Goal: Task Accomplishment & Management: Use online tool/utility

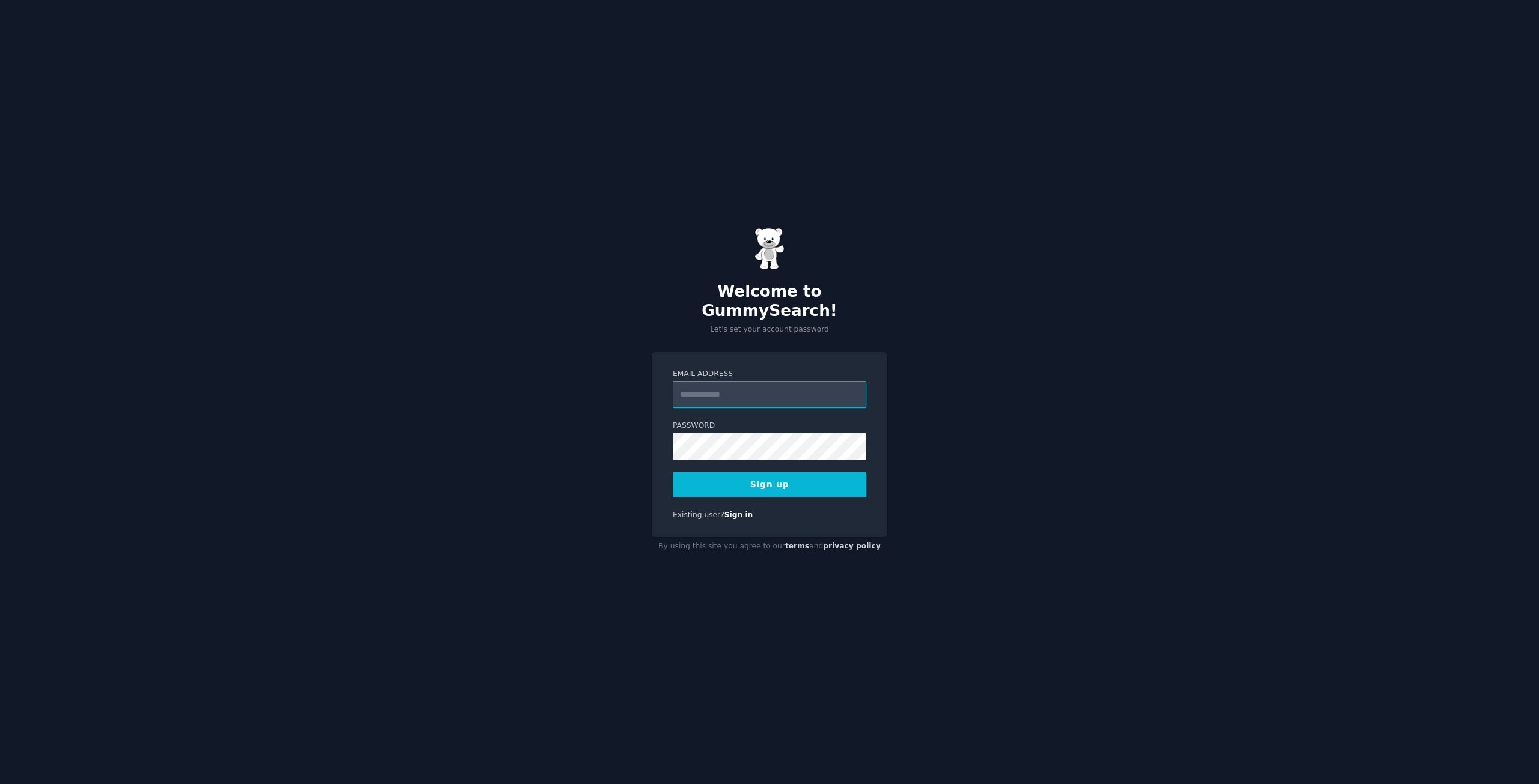
click at [699, 391] on input "Email Address" at bounding box center [769, 394] width 194 height 26
paste input "**********"
type input "**********"
click at [712, 472] on button "Sign up" at bounding box center [769, 484] width 194 height 25
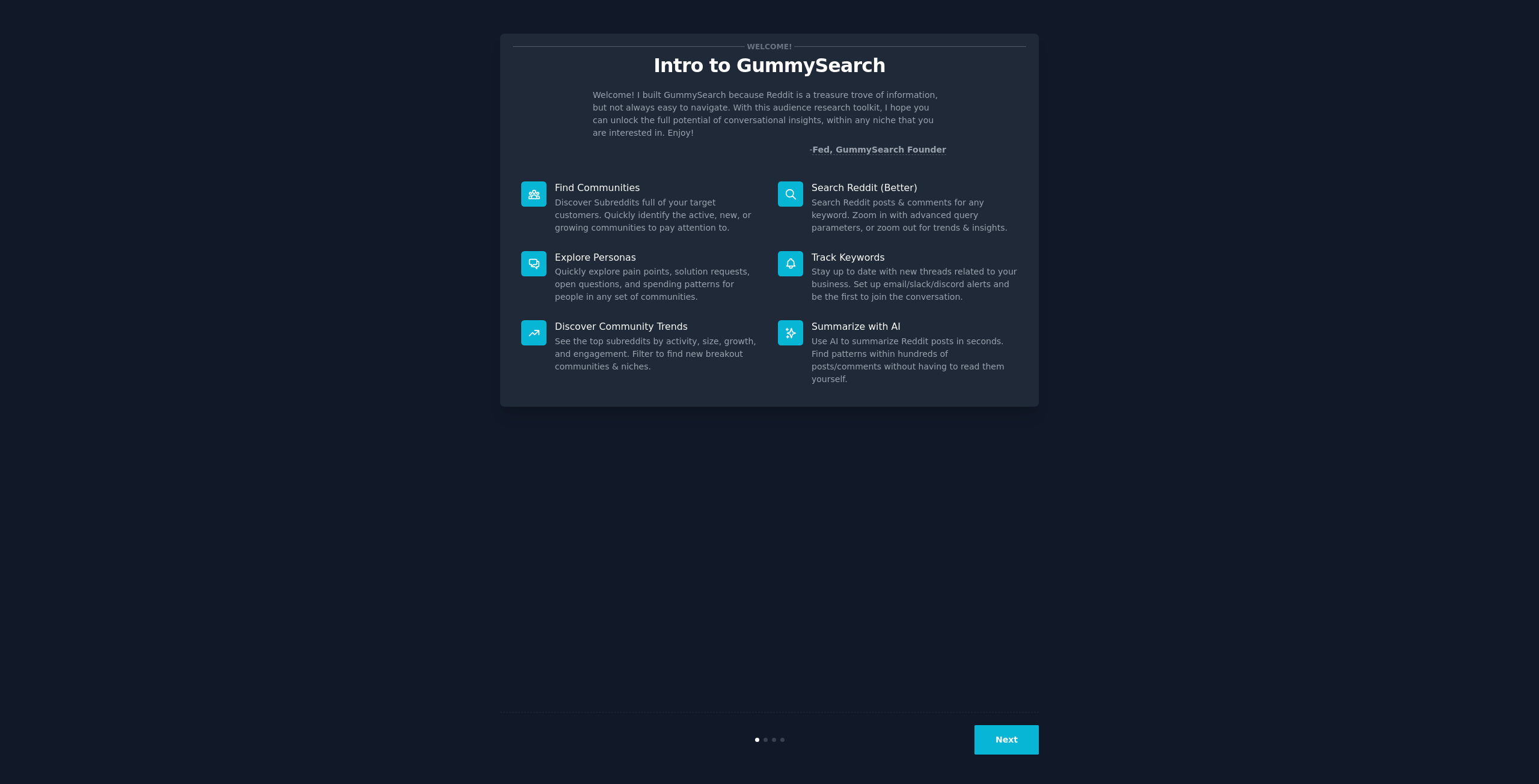
click at [1017, 735] on button "Next" at bounding box center [1006, 740] width 64 height 29
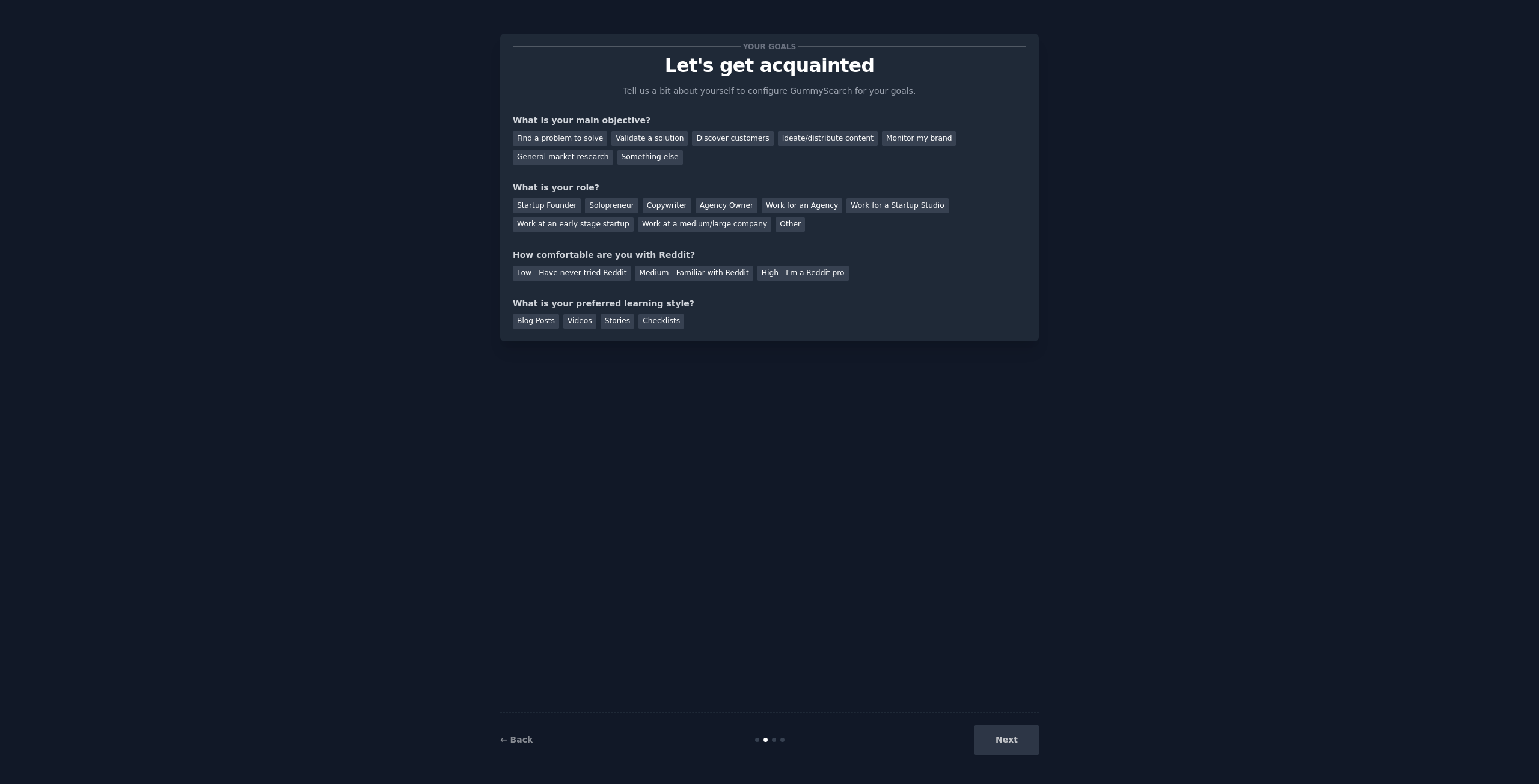
click at [1000, 747] on div "Next" at bounding box center [949, 740] width 179 height 29
click at [999, 741] on div "Next" at bounding box center [949, 740] width 179 height 29
click at [1028, 738] on div "Next" at bounding box center [949, 740] width 179 height 29
click at [1014, 741] on div "Next" at bounding box center [949, 740] width 179 height 29
click at [546, 140] on div "Find a problem to solve" at bounding box center [560, 138] width 95 height 15
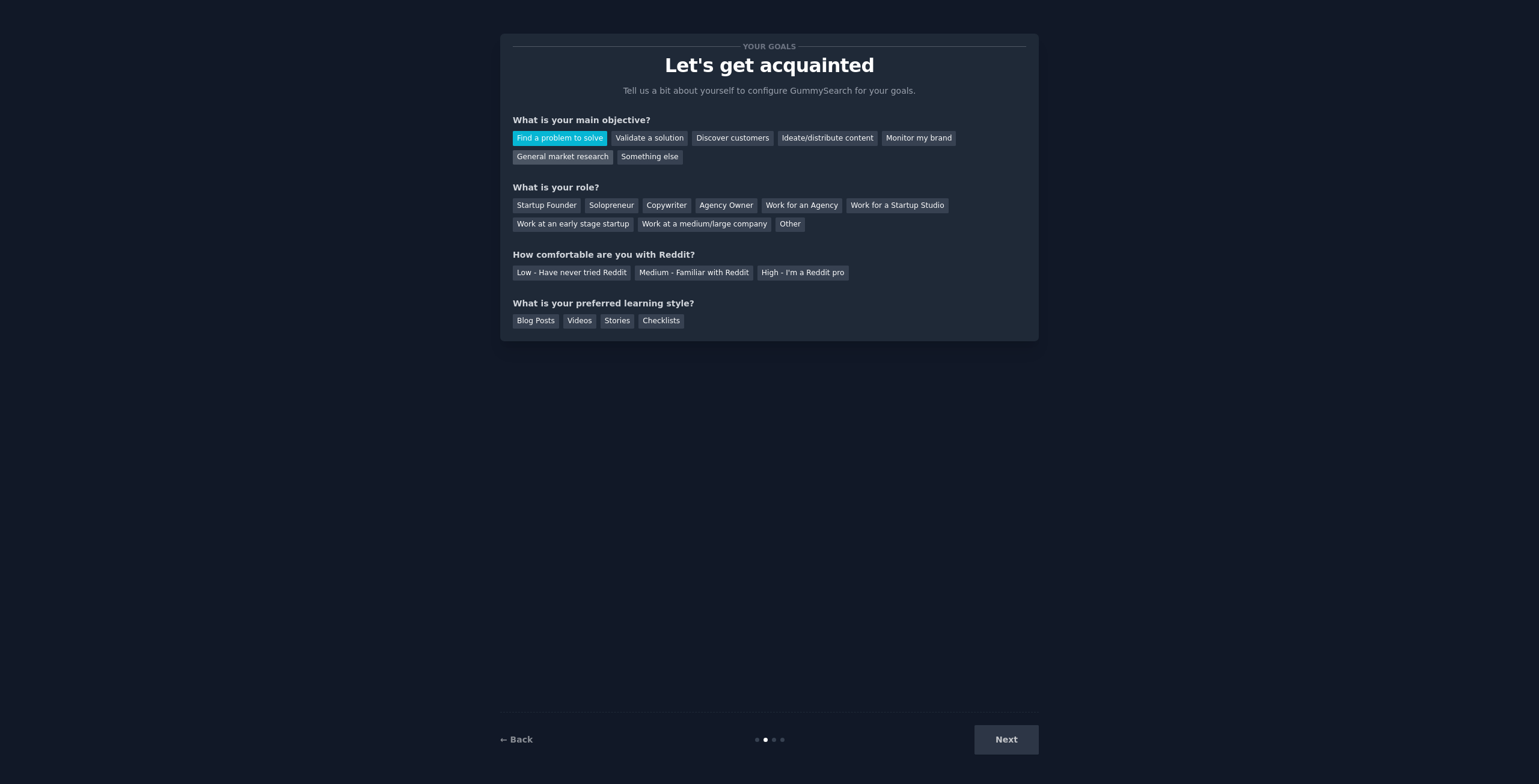
click at [613, 150] on div "General market research" at bounding box center [563, 157] width 100 height 15
click at [543, 136] on div "Find a problem to solve" at bounding box center [560, 138] width 95 height 15
click at [776, 221] on div "Other" at bounding box center [790, 225] width 29 height 15
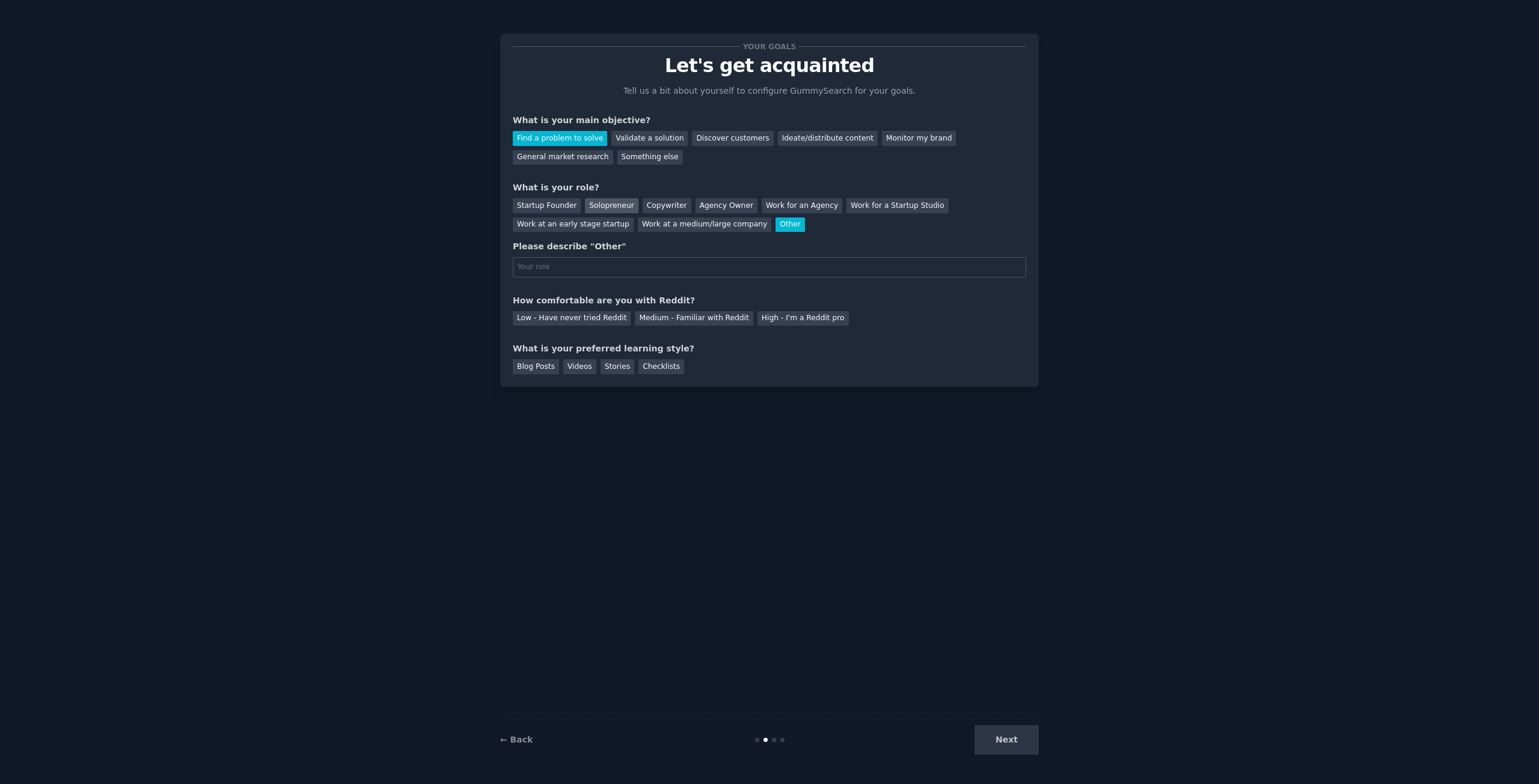
click at [605, 207] on div "Solopreneur" at bounding box center [611, 206] width 53 height 15
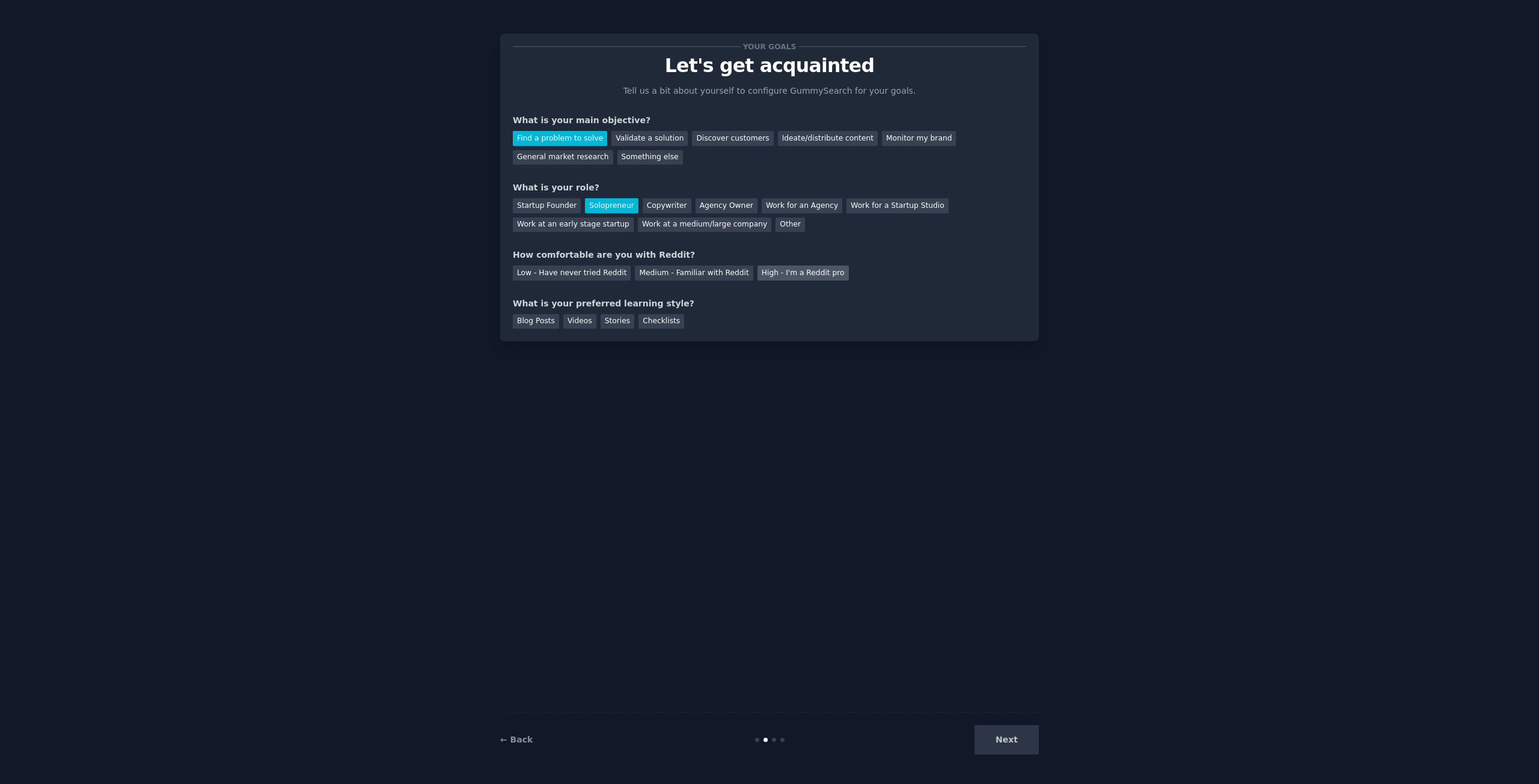
click at [757, 274] on div "High - I'm a Reddit pro" at bounding box center [803, 273] width 91 height 15
click at [585, 271] on div "Low - Have never tried Reddit" at bounding box center [571, 273] width 118 height 15
click at [664, 268] on div "Medium - Familiar with Reddit" at bounding box center [693, 273] width 118 height 15
drag, startPoint x: 520, startPoint y: 303, endPoint x: 626, endPoint y: 300, distance: 106.0
click at [626, 300] on div "What is your preferred learning style?" at bounding box center [769, 304] width 513 height 13
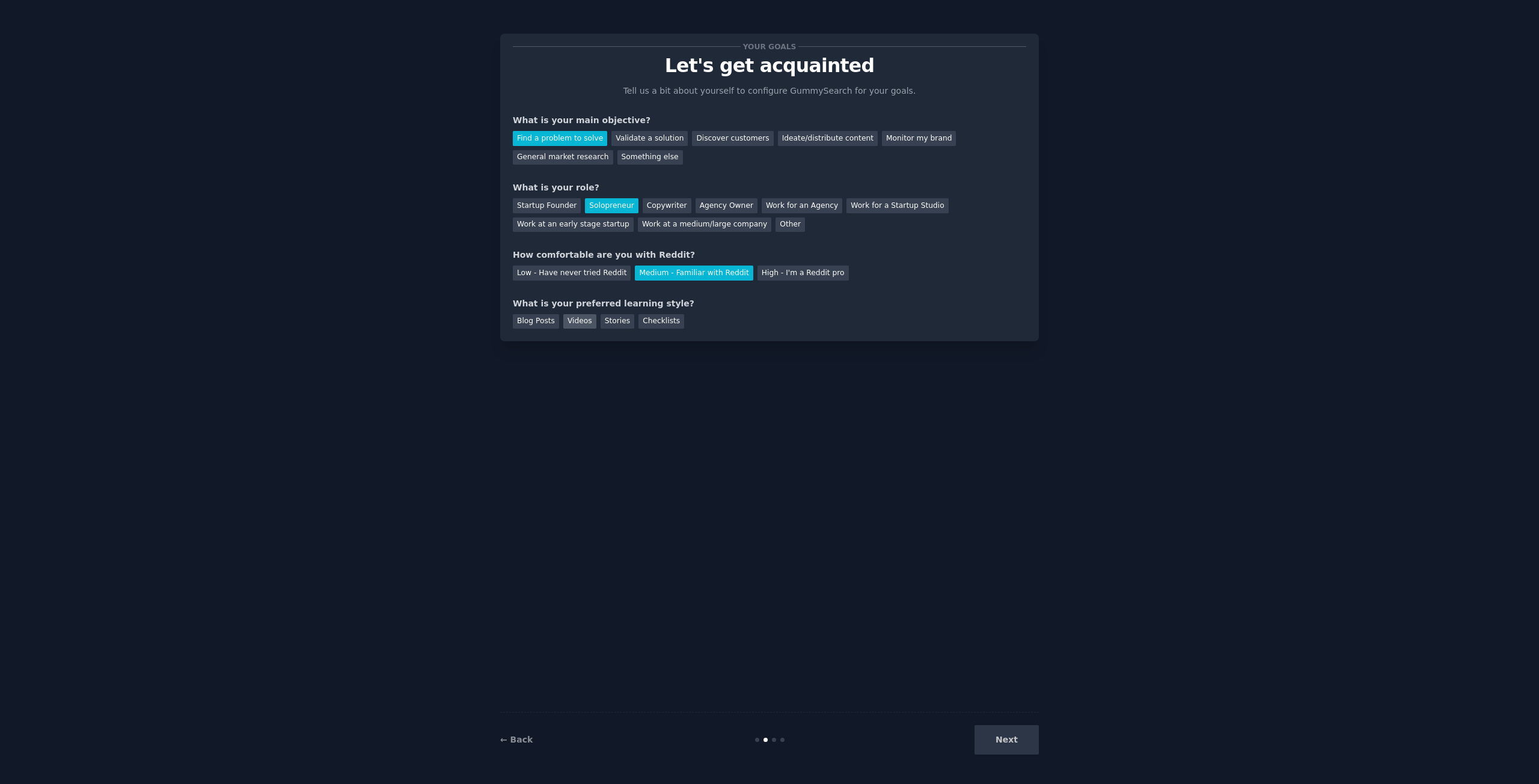
click at [575, 317] on div "Videos" at bounding box center [580, 321] width 33 height 15
click at [653, 317] on div "Checklists" at bounding box center [661, 321] width 46 height 15
click at [618, 317] on div "Stories" at bounding box center [617, 321] width 33 height 15
drag, startPoint x: 575, startPoint y: 320, endPoint x: 583, endPoint y: 320, distance: 8.0
click at [576, 320] on div "Videos" at bounding box center [580, 321] width 33 height 15
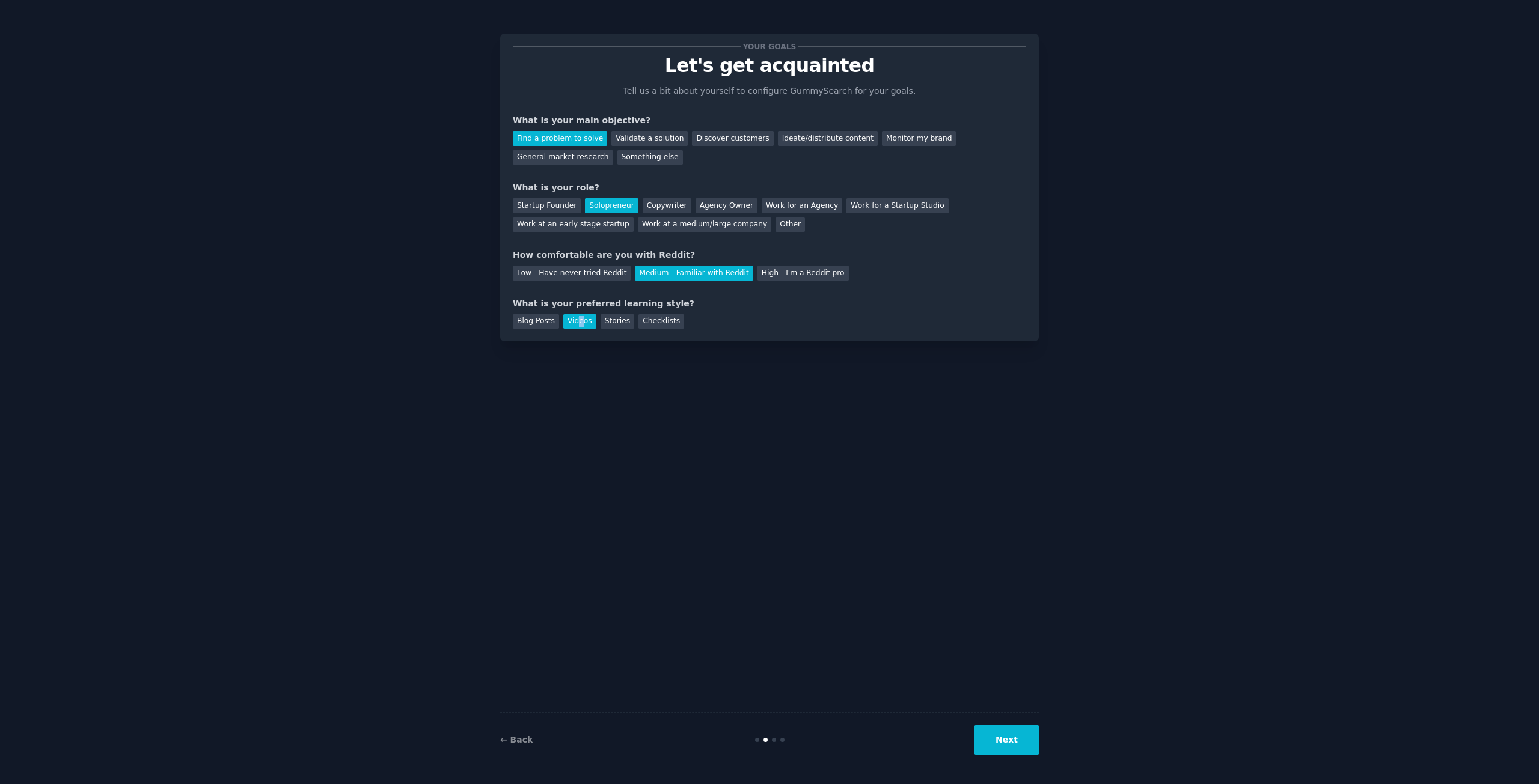
click at [1003, 735] on button "Next" at bounding box center [1006, 740] width 64 height 29
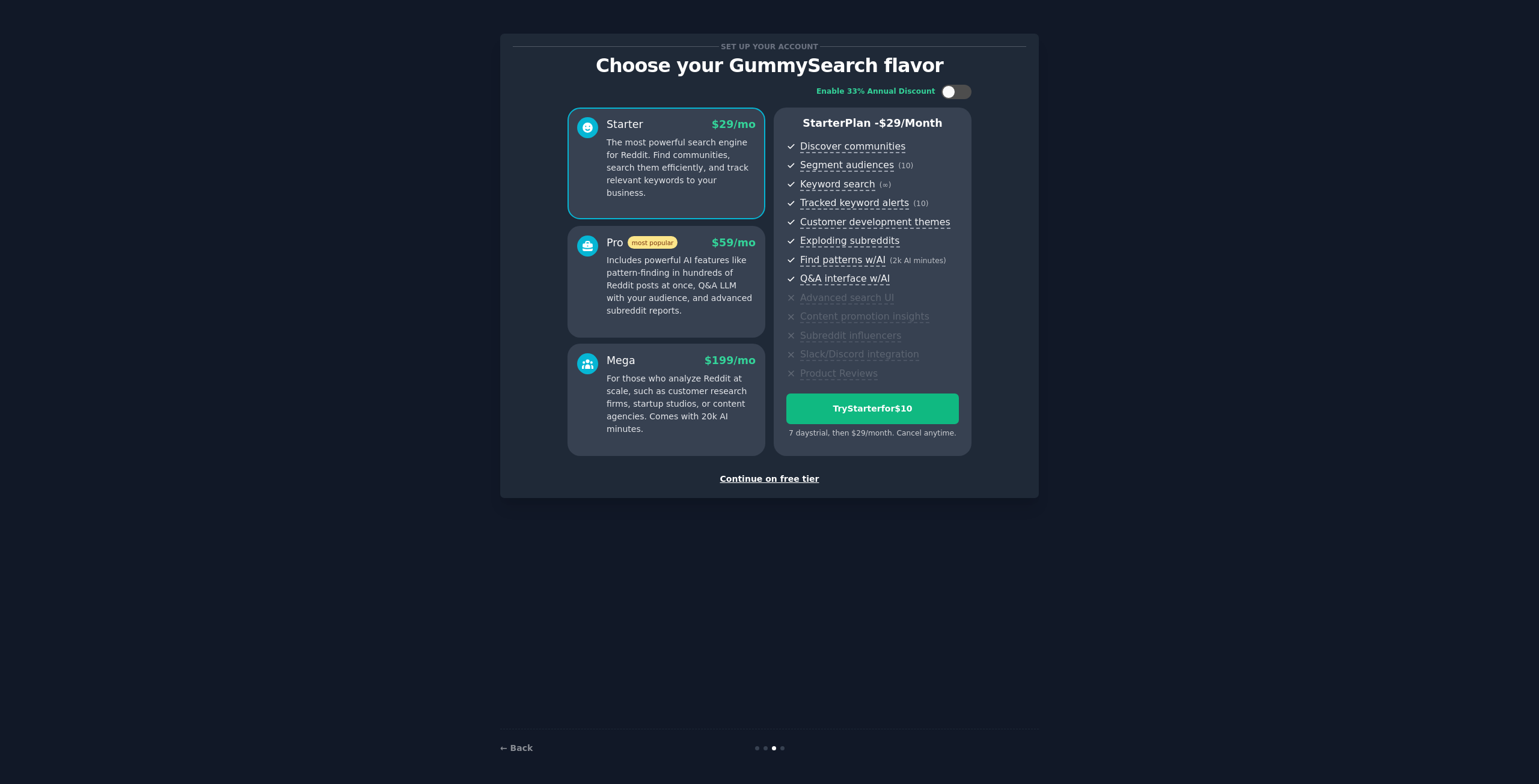
click at [758, 480] on div "Continue on free tier" at bounding box center [769, 479] width 513 height 13
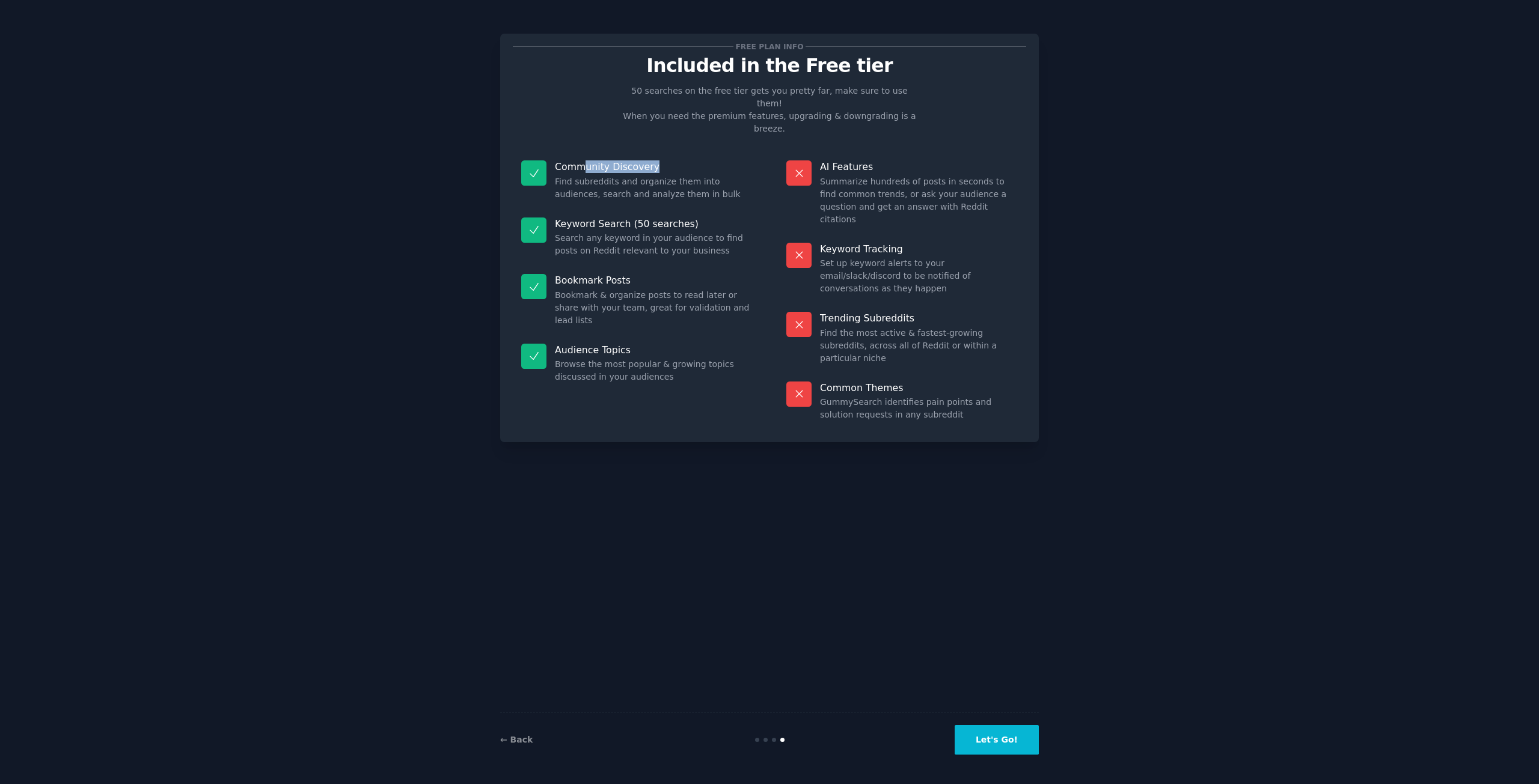
drag, startPoint x: 583, startPoint y: 145, endPoint x: 645, endPoint y: 160, distance: 63.8
click at [656, 152] on div "Community Discovery Find subreddits and organize them into audiences, search an…" at bounding box center [637, 181] width 249 height 57
drag, startPoint x: 580, startPoint y: 199, endPoint x: 624, endPoint y: 199, distance: 44.0
click at [624, 218] on p "Keyword Search (50 searches)" at bounding box center [654, 224] width 198 height 13
drag, startPoint x: 573, startPoint y: 262, endPoint x: 591, endPoint y: 276, distance: 22.8
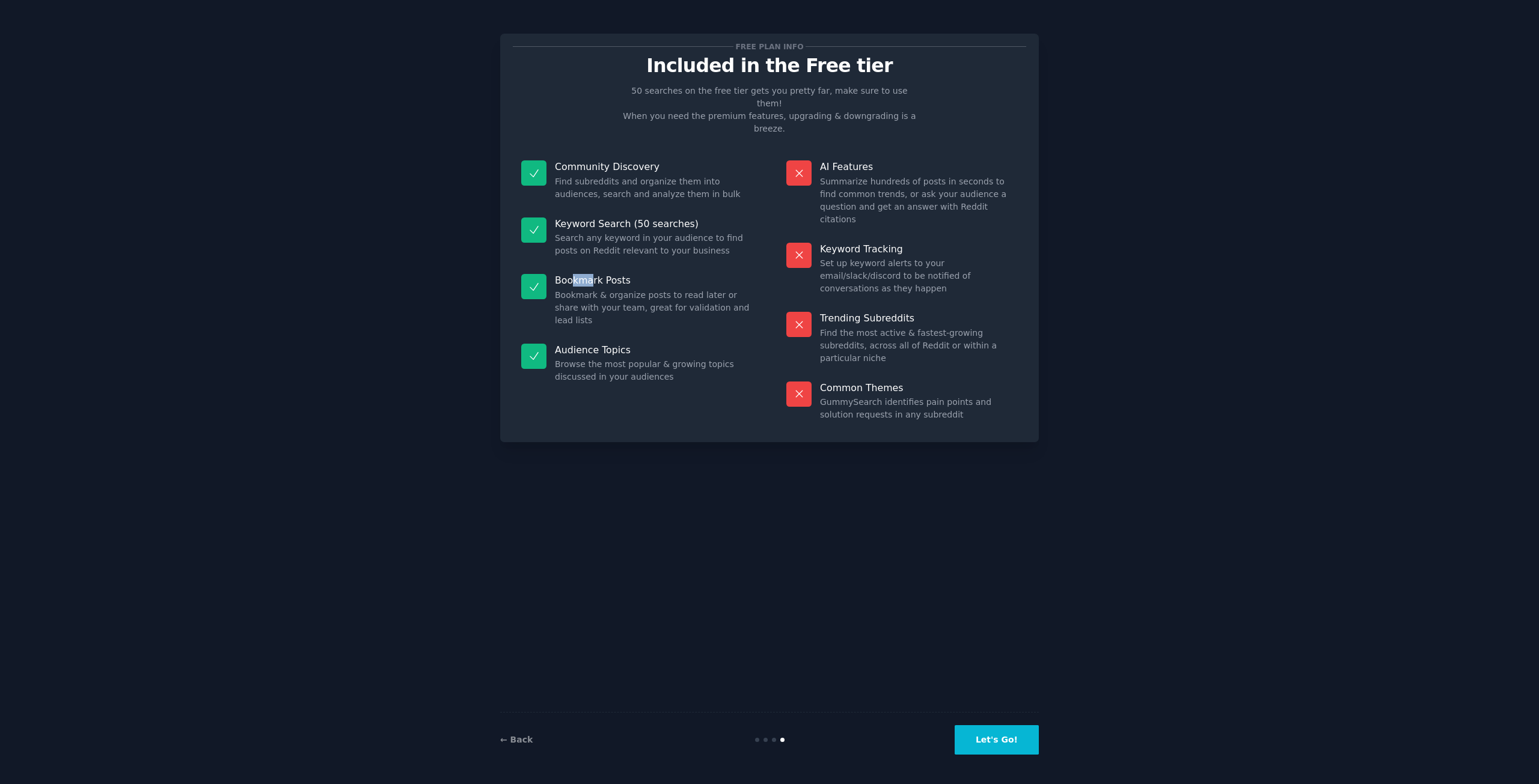
click at [592, 266] on div "Bookmark Posts Bookmark & organize posts to read later or share with your team,…" at bounding box center [637, 300] width 249 height 70
drag, startPoint x: 578, startPoint y: 305, endPoint x: 595, endPoint y: 306, distance: 17.0
click at [595, 335] on div "Audience Topics Browse the most popular & growing topics discussed in your audi…" at bounding box center [637, 364] width 249 height 57
click at [1012, 746] on button "Let's Go!" at bounding box center [996, 740] width 84 height 29
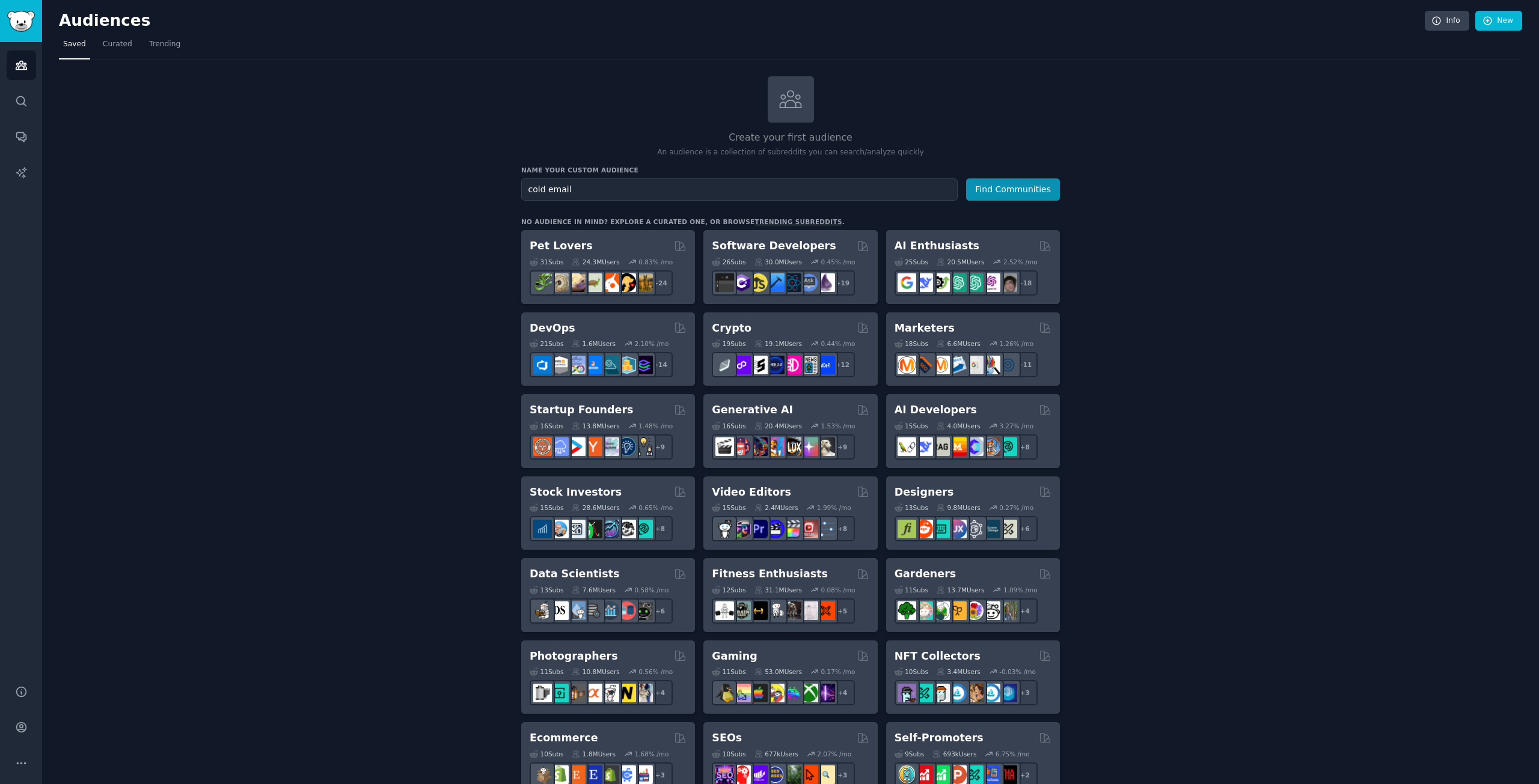
type input "cold email"
click at [966, 179] on button "Find Communities" at bounding box center [1013, 189] width 94 height 22
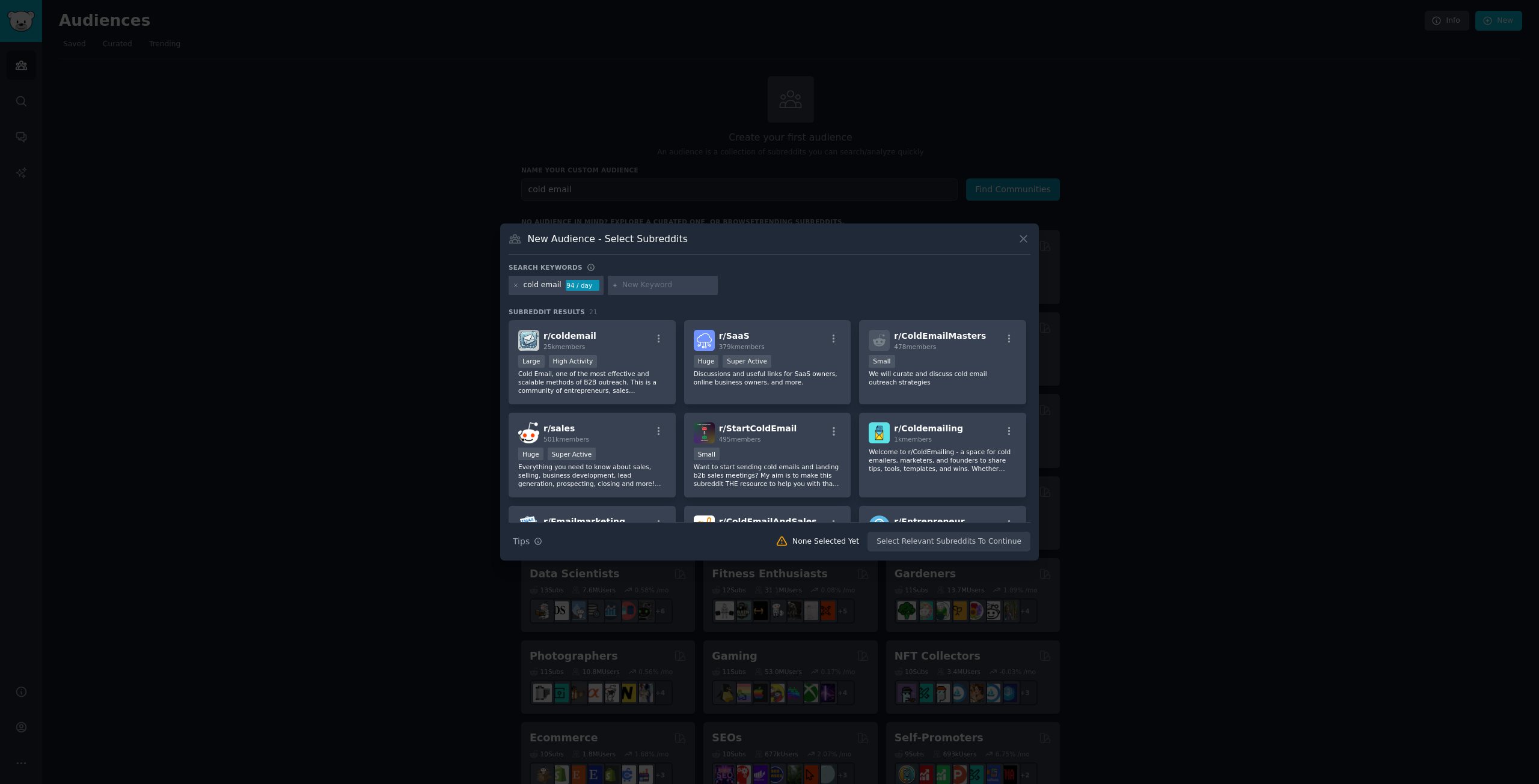
click at [1031, 241] on div "New Audience - Select Subreddits Search keywords cold email 94 / day Subreddit …" at bounding box center [769, 392] width 538 height 337
click at [613, 365] on div ">= 80th percentile for submissions / day Large High Activity" at bounding box center [592, 362] width 148 height 15
click at [1026, 229] on div "New Audience - Select Subreddits Search keywords cold email 94 / day Subreddit …" at bounding box center [769, 392] width 538 height 337
drag, startPoint x: 1027, startPoint y: 231, endPoint x: 1018, endPoint y: 236, distance: 10.3
click at [1023, 234] on div "New Audience - Select Subreddits Search keywords cold email 94 / day Subreddit …" at bounding box center [769, 392] width 538 height 337
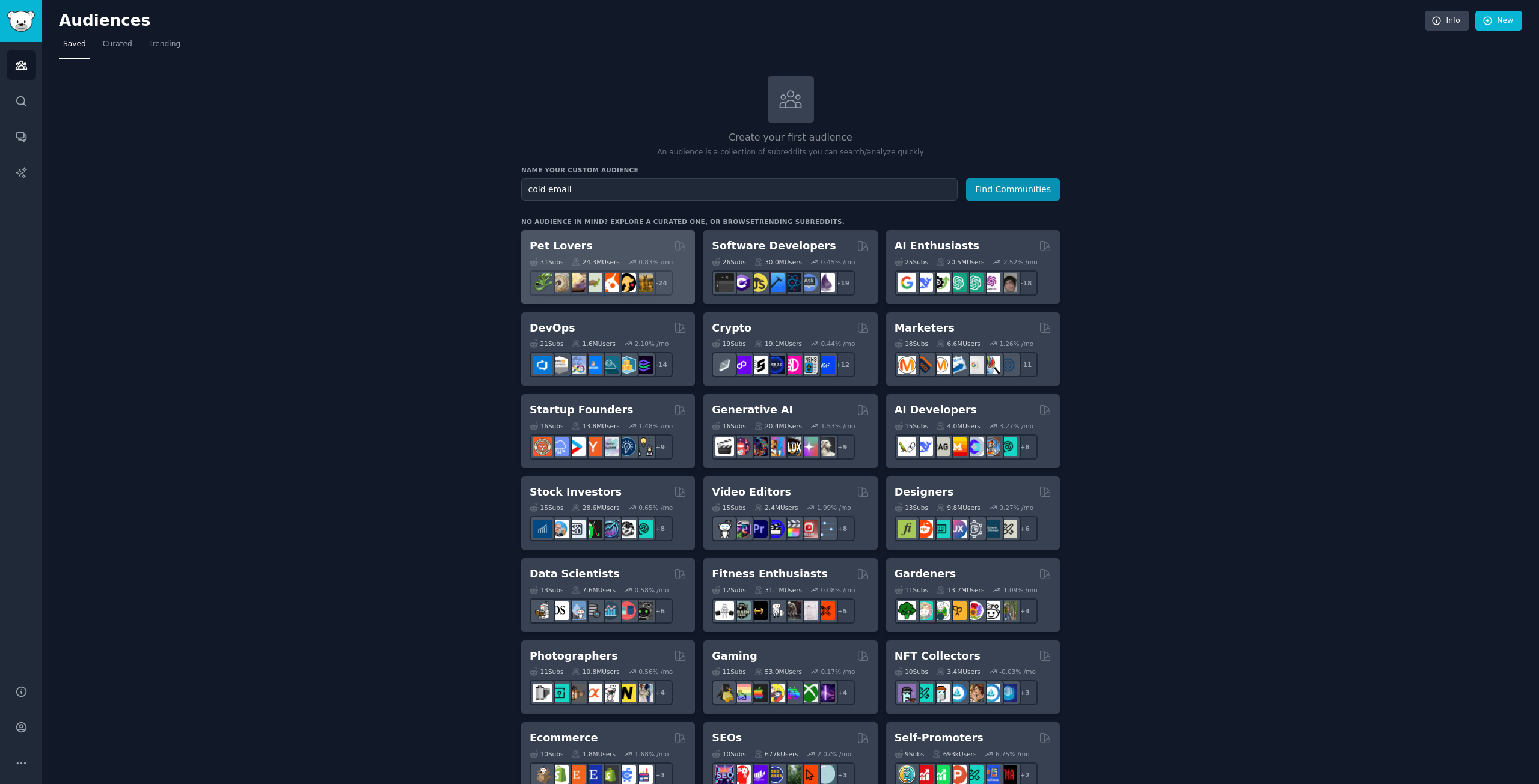
click at [607, 249] on div "Pet Lovers Curated by GummySearch" at bounding box center [608, 246] width 157 height 15
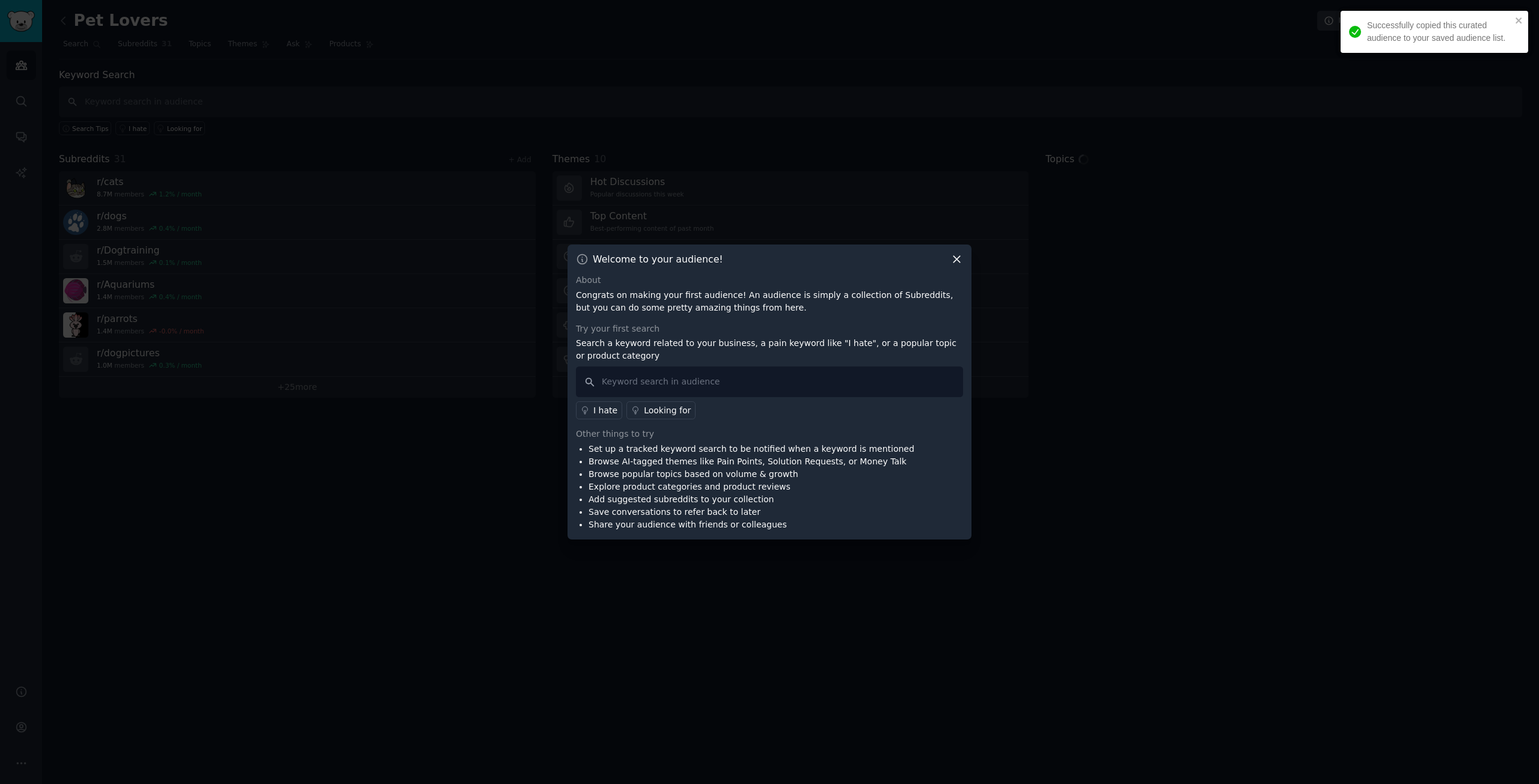
click at [946, 271] on div "Welcome to your audience! About Congrats on making your first audience! An audi…" at bounding box center [769, 392] width 404 height 295
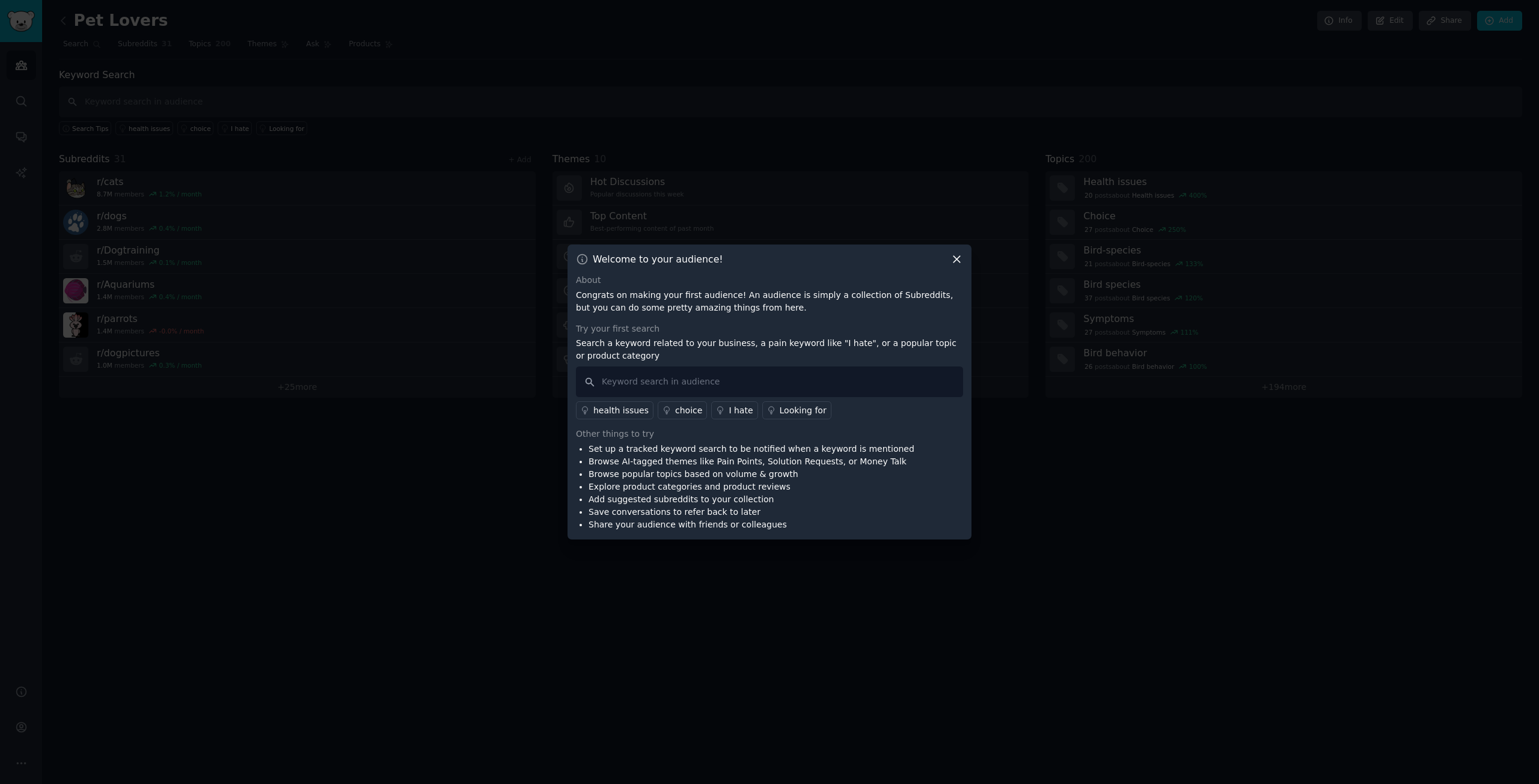
click at [954, 257] on icon at bounding box center [956, 259] width 13 height 13
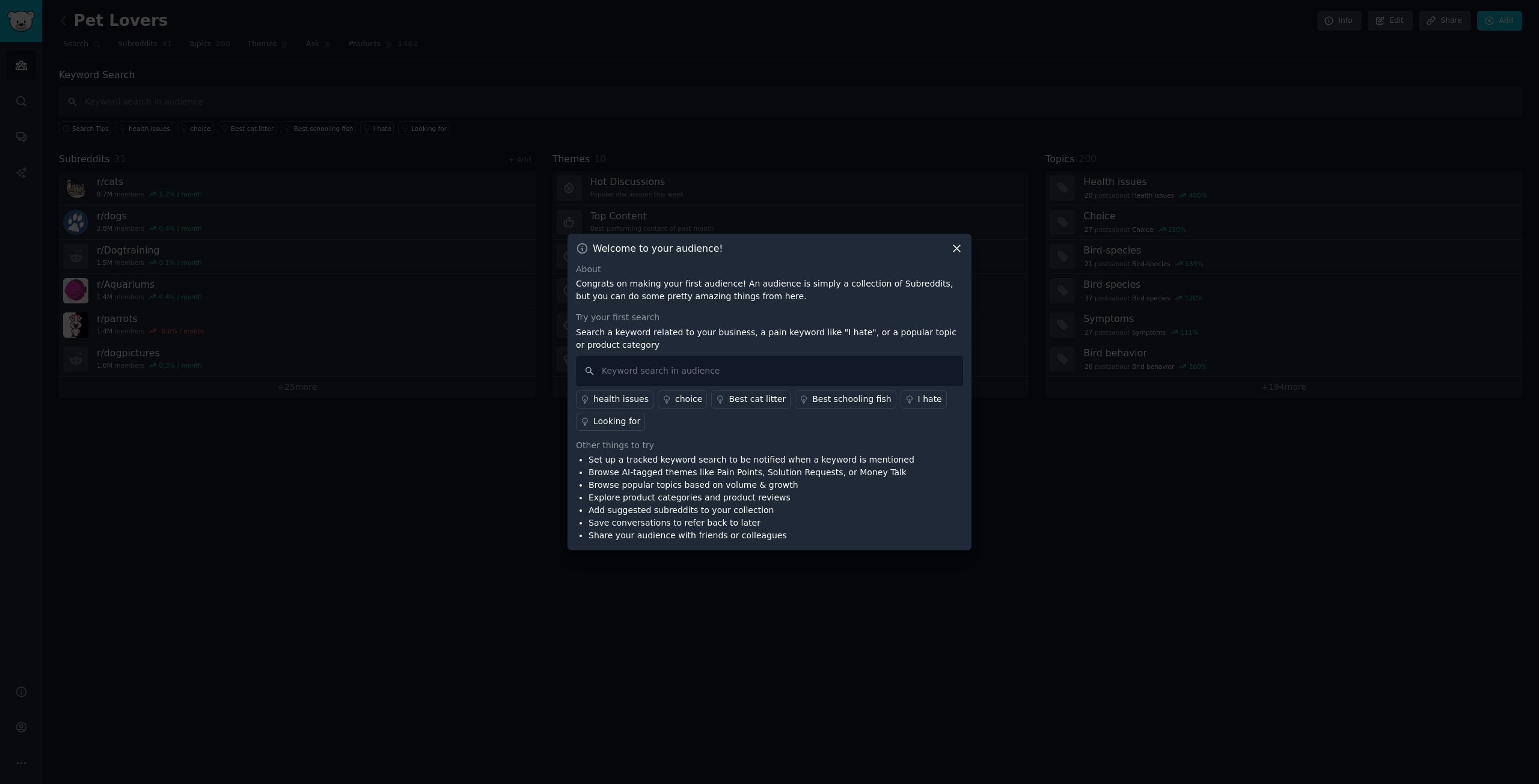
click at [958, 249] on icon at bounding box center [956, 248] width 6 height 6
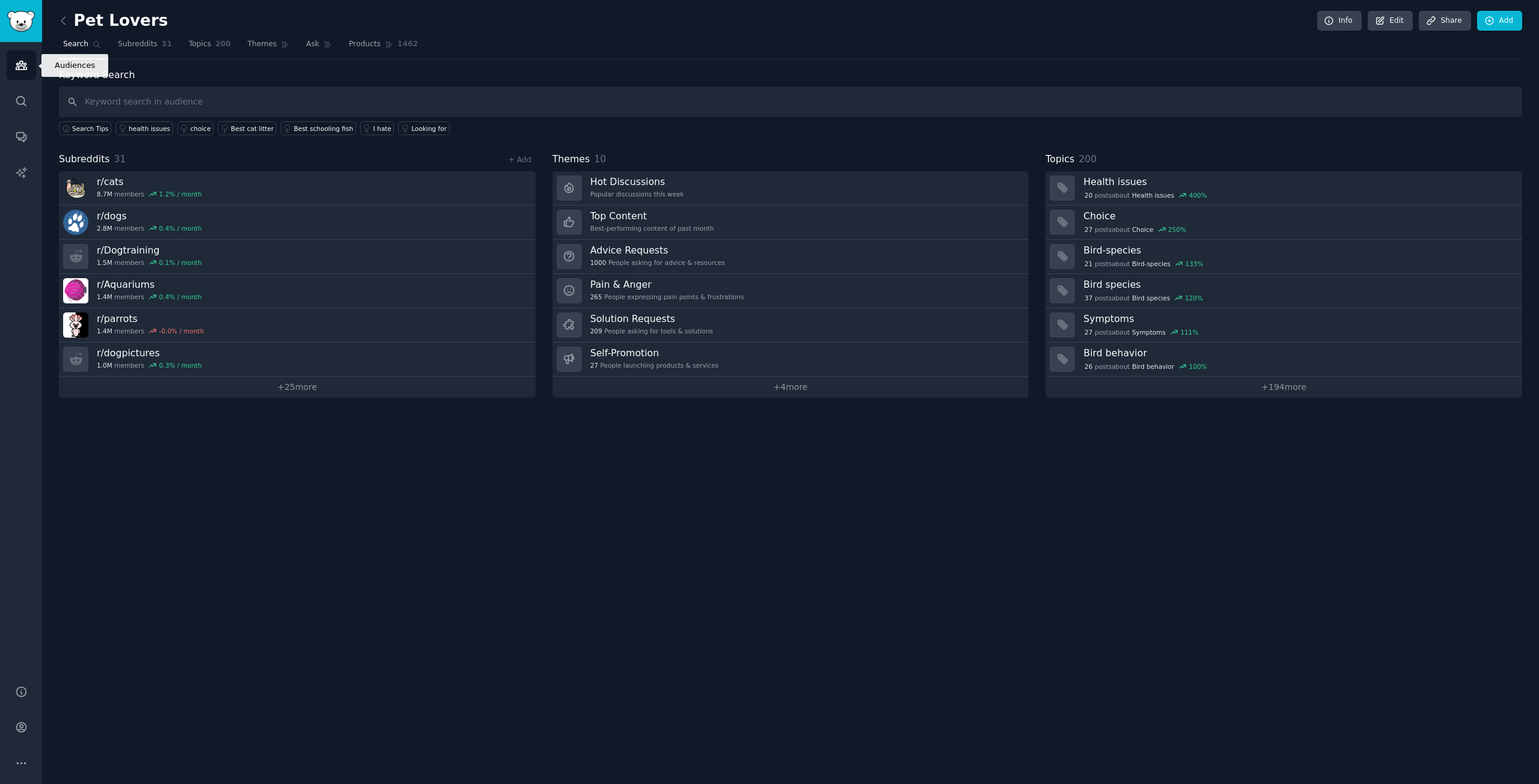
click at [22, 63] on icon "Sidebar" at bounding box center [21, 66] width 11 height 9
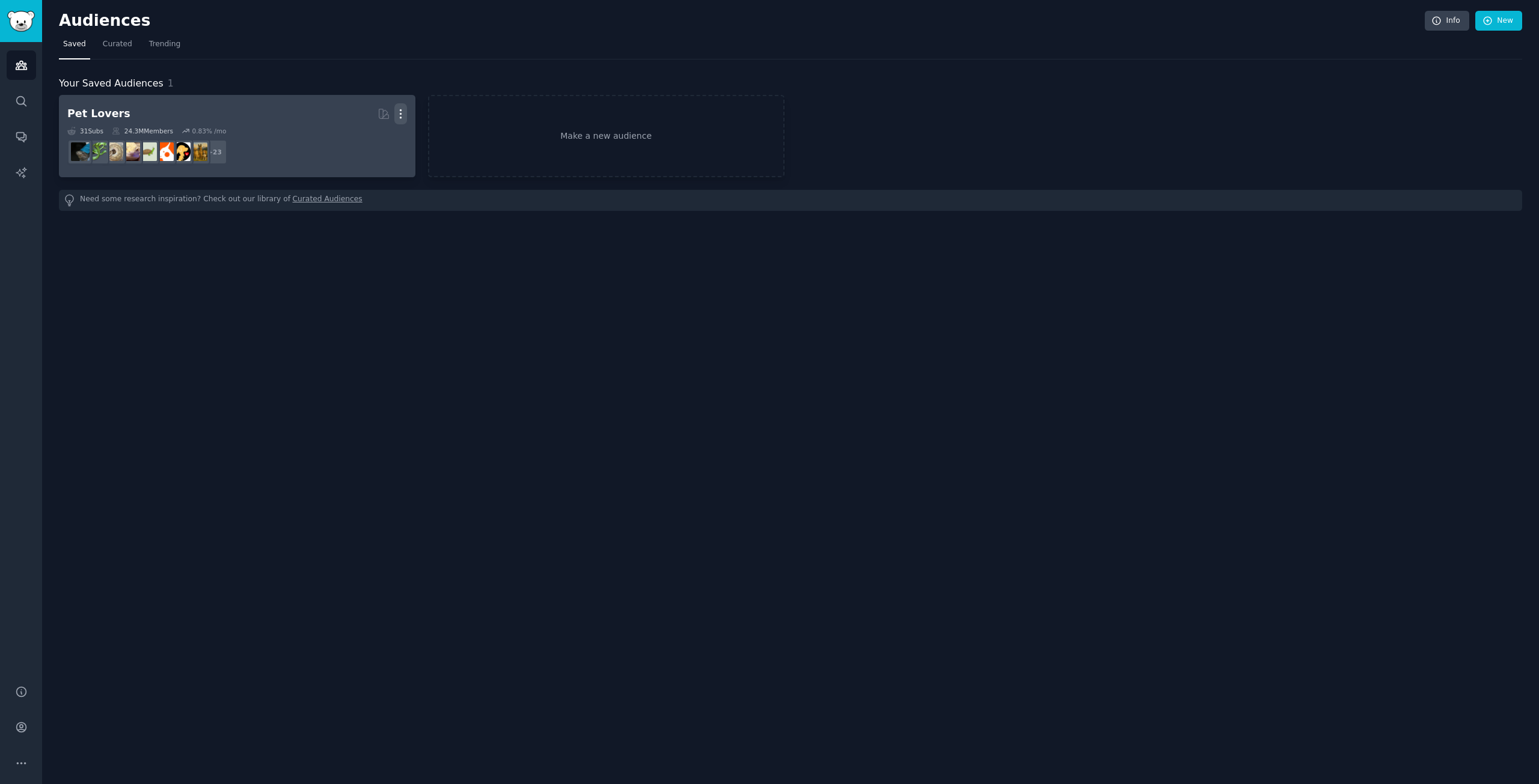
click at [398, 113] on icon "button" at bounding box center [401, 114] width 13 height 13
click at [353, 140] on div "Delete" at bounding box center [359, 139] width 57 height 25
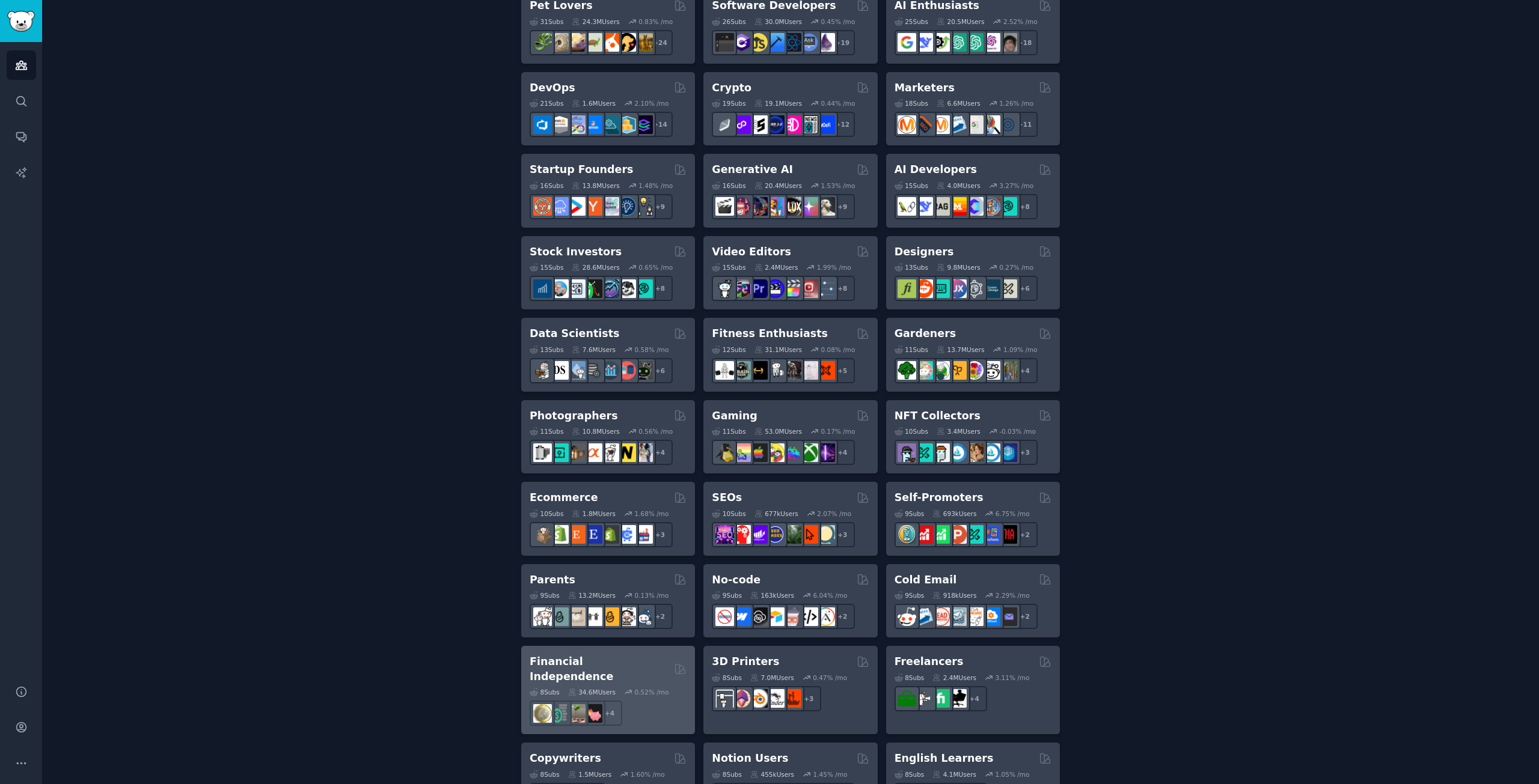
scroll to position [300, 0]
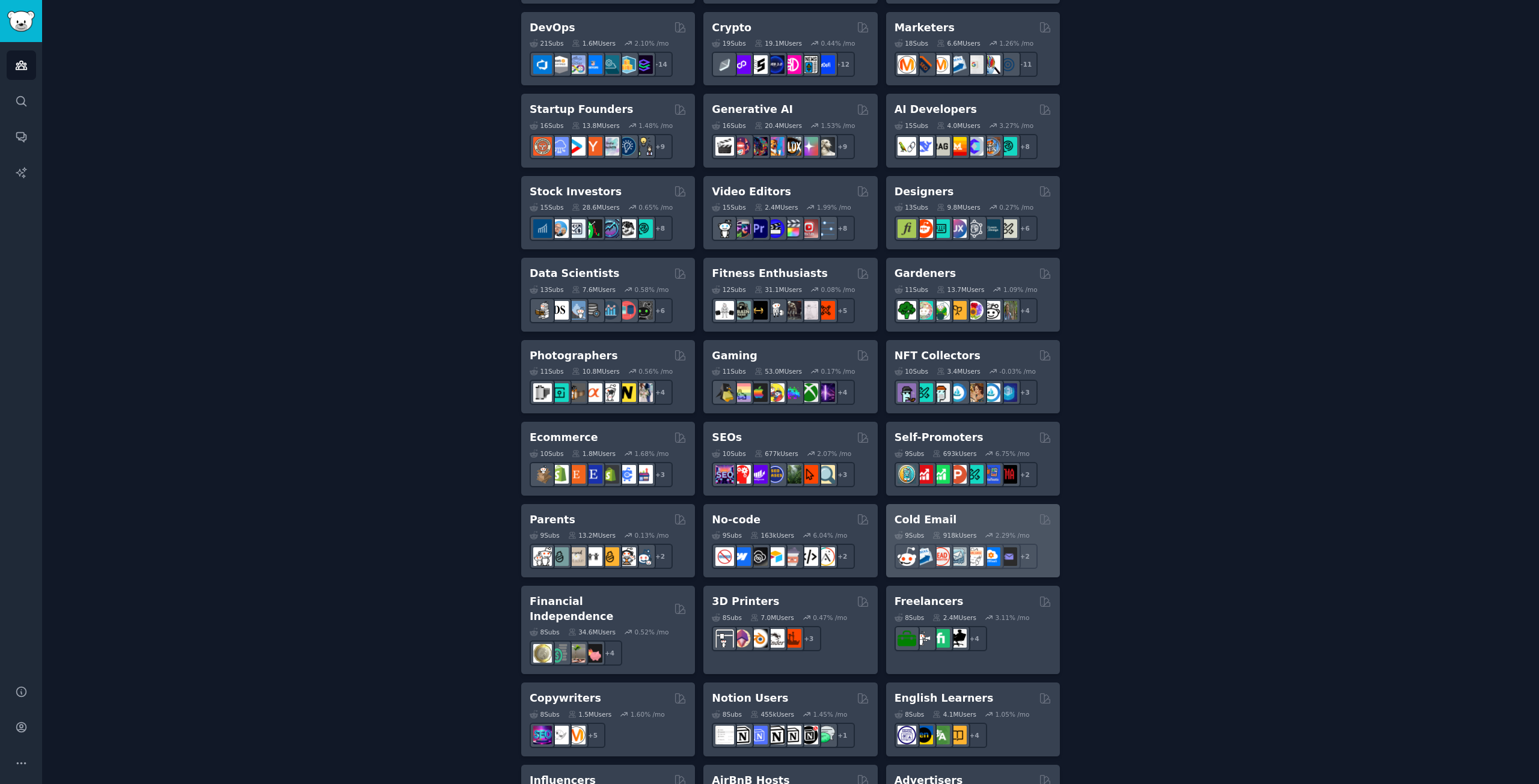
click at [950, 513] on div "Cold Email" at bounding box center [973, 520] width 157 height 15
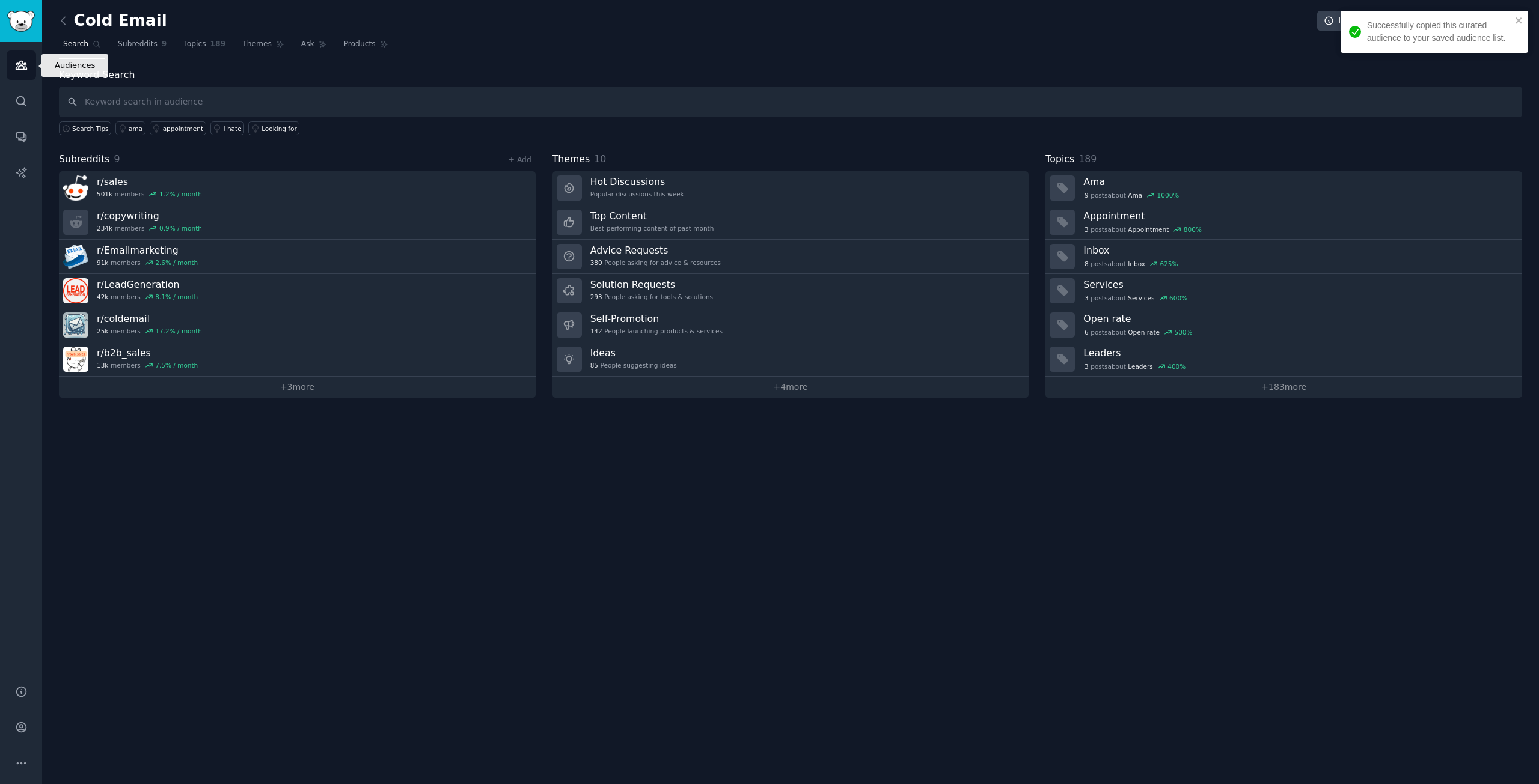
click at [9, 68] on link "Audiences" at bounding box center [21, 65] width 29 height 29
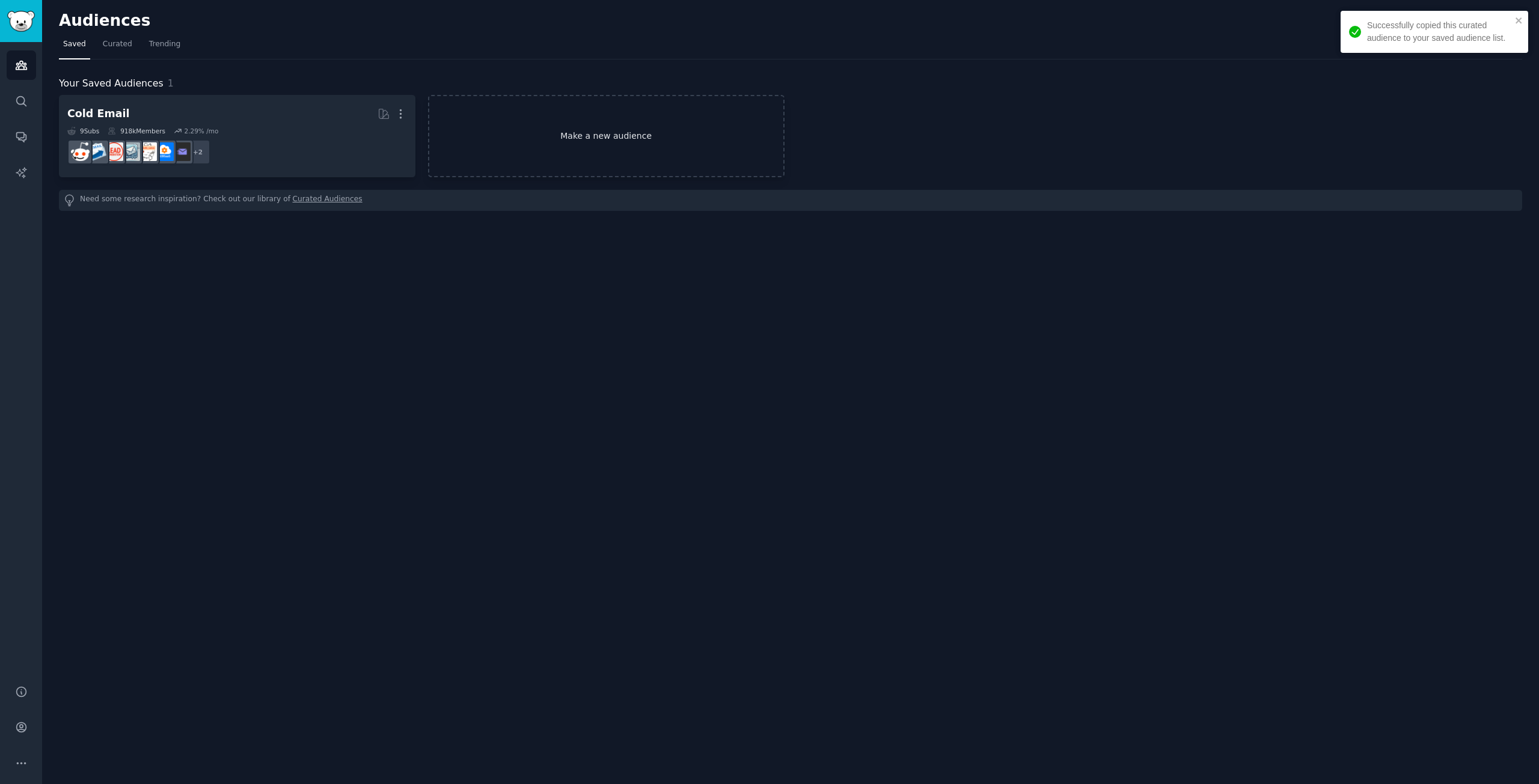
click at [588, 149] on link "Make a new audience" at bounding box center [606, 136] width 356 height 83
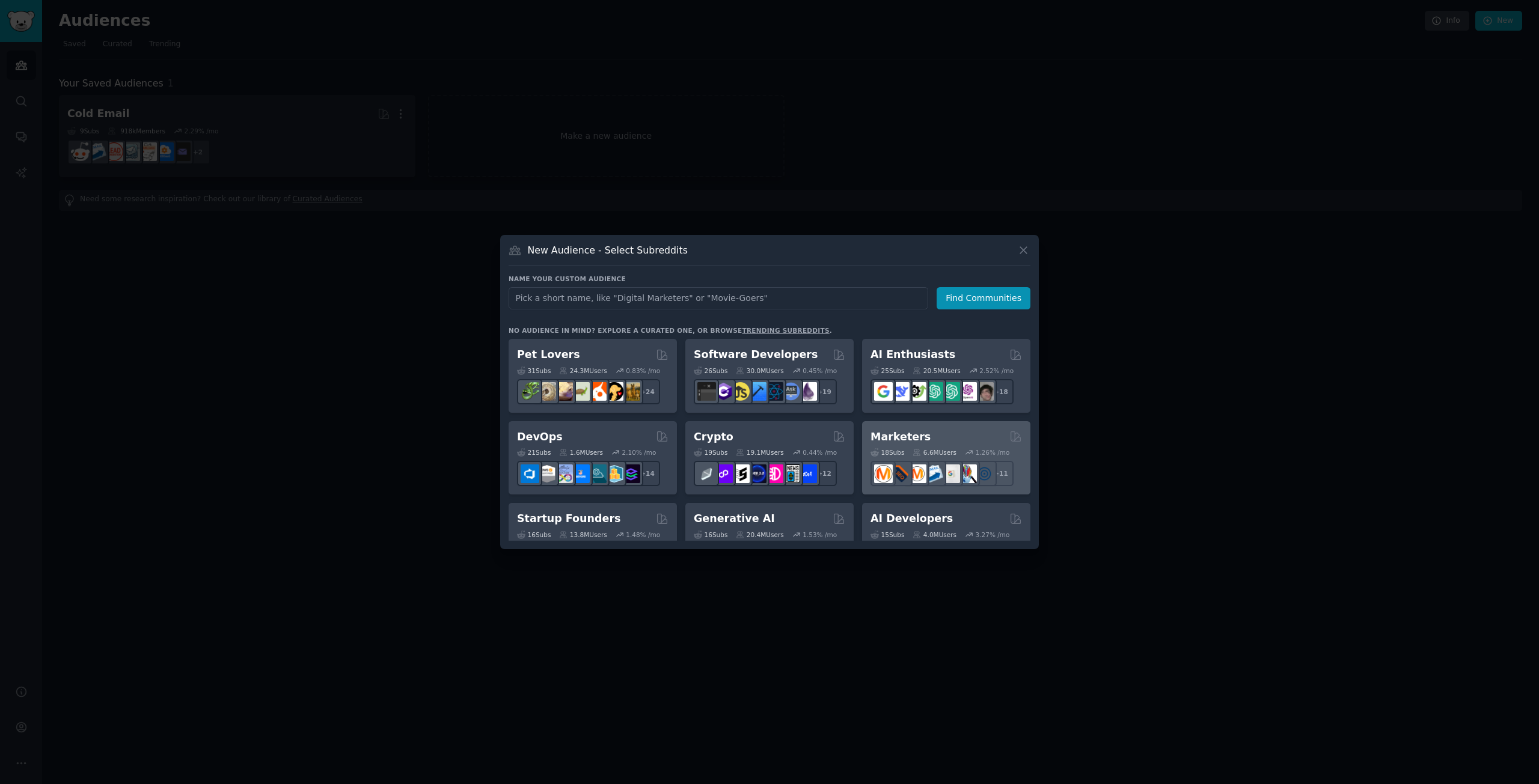
click at [941, 438] on div "Marketers" at bounding box center [946, 437] width 152 height 15
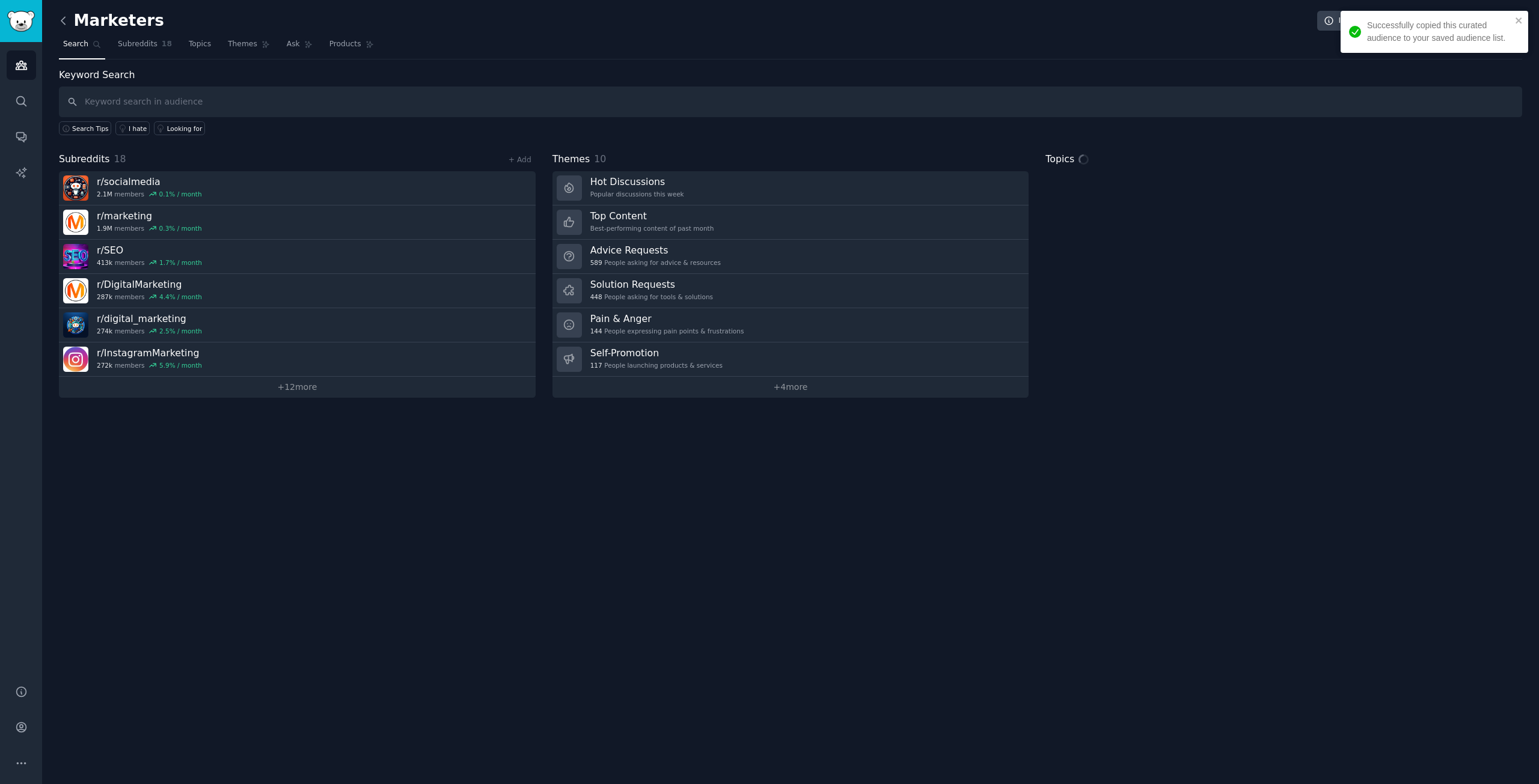
click at [64, 15] on icon at bounding box center [63, 21] width 13 height 13
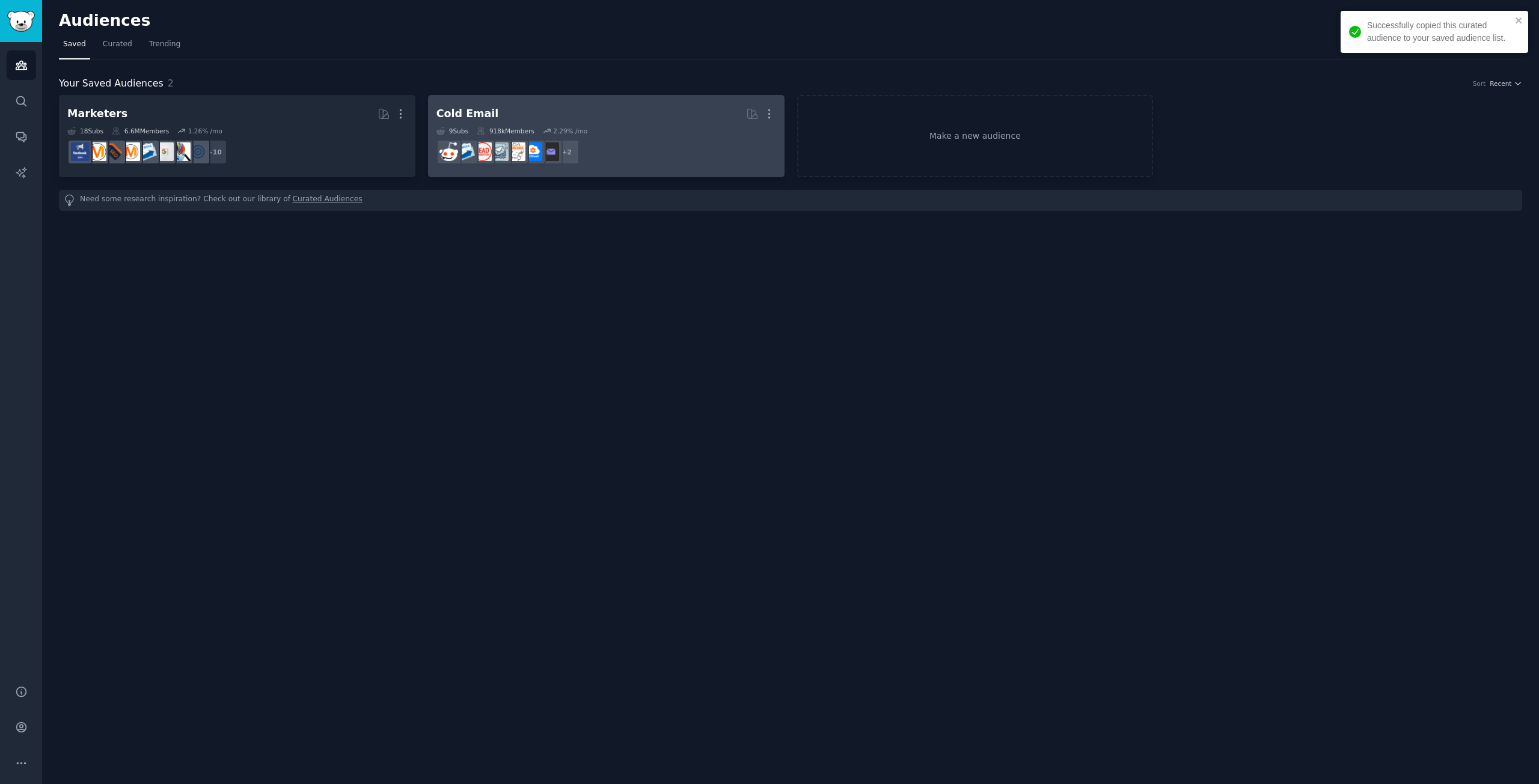
click at [641, 98] on link "Cold Email More 9 Sub s 918k Members 2.29 % /mo + 2" at bounding box center [606, 136] width 356 height 83
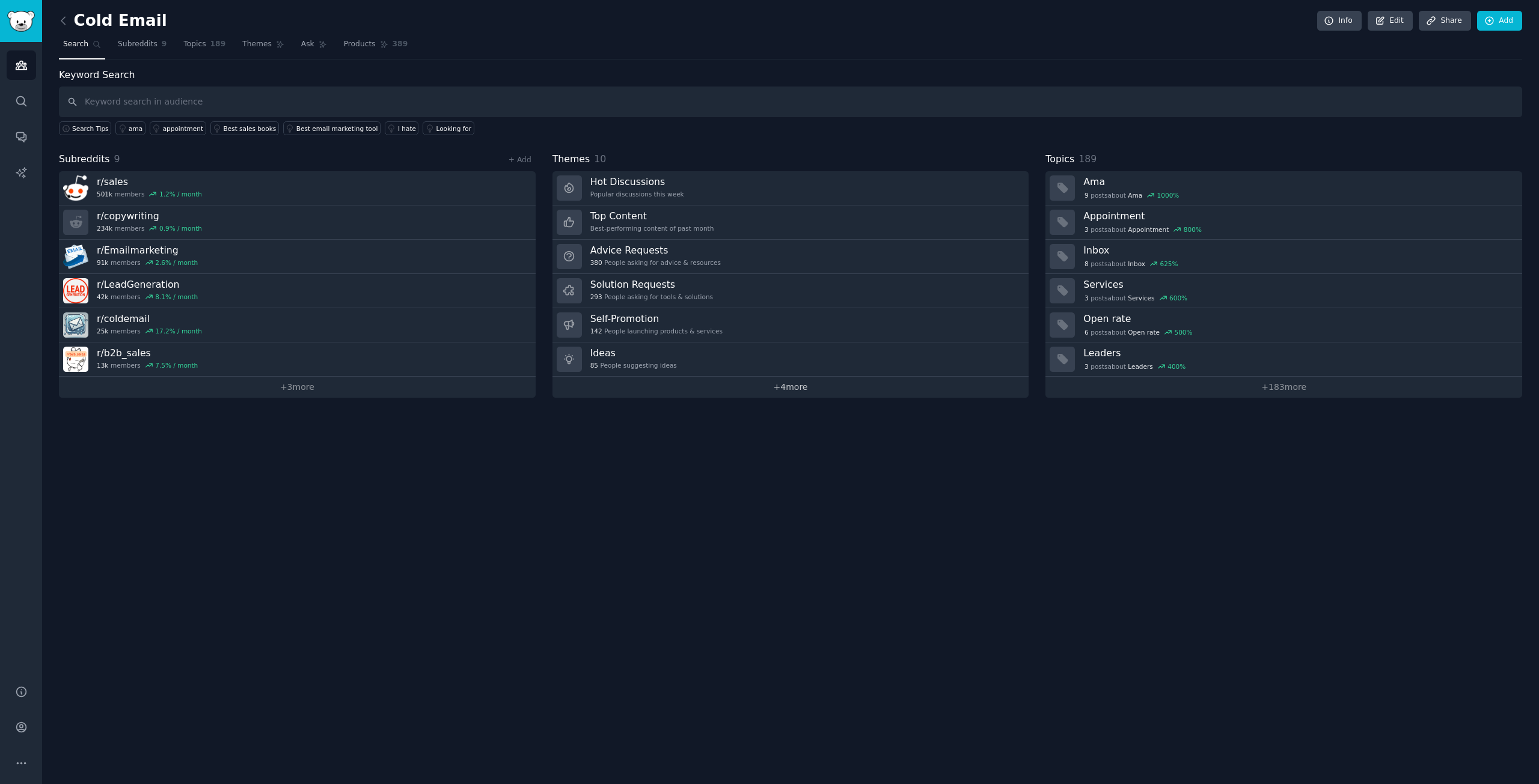
click at [780, 391] on link "+ 4 more" at bounding box center [791, 387] width 476 height 21
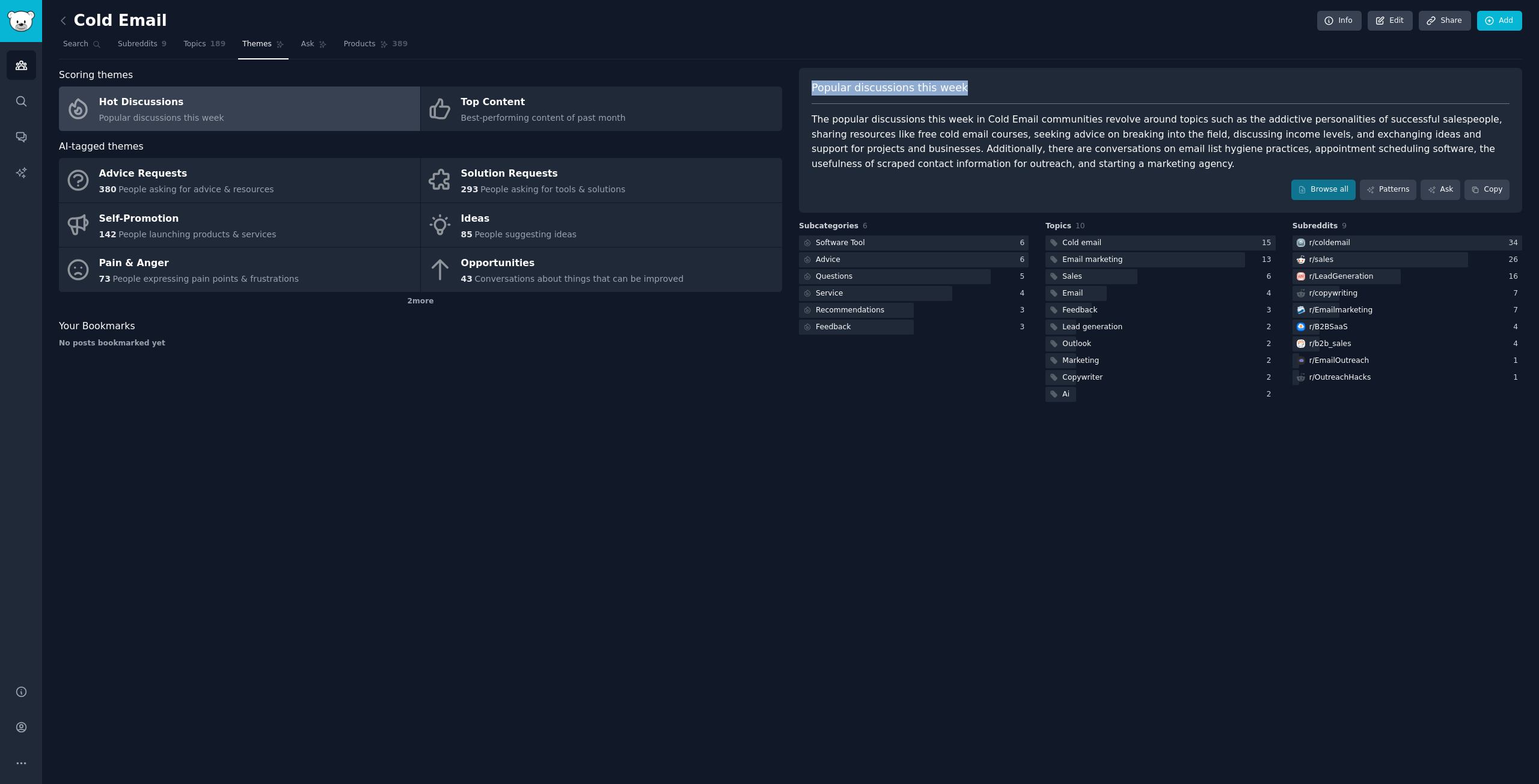
drag, startPoint x: 814, startPoint y: 85, endPoint x: 953, endPoint y: 86, distance: 139.0
click at [953, 86] on div "Popular discussions this week" at bounding box center [1160, 93] width 698 height 24
